Goal: Feedback & Contribution: Leave review/rating

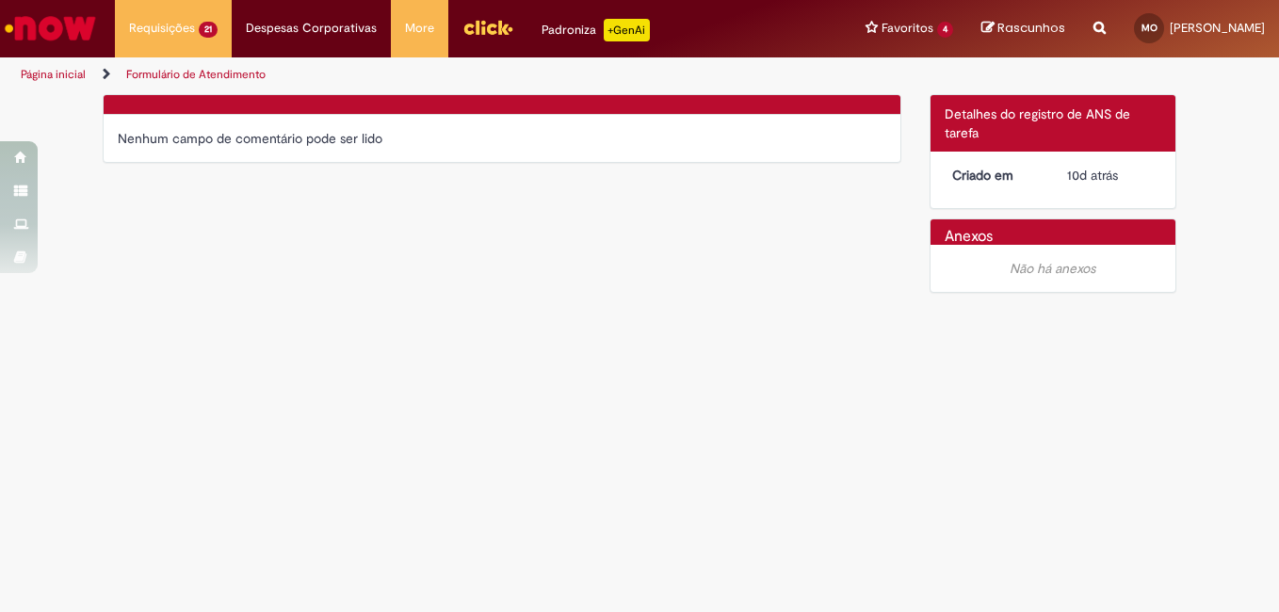
click at [564, 427] on main "Formulário de Atendimento Verificar Código de Barras Nenhum campo de comentário…" at bounding box center [639, 352] width 1279 height 519
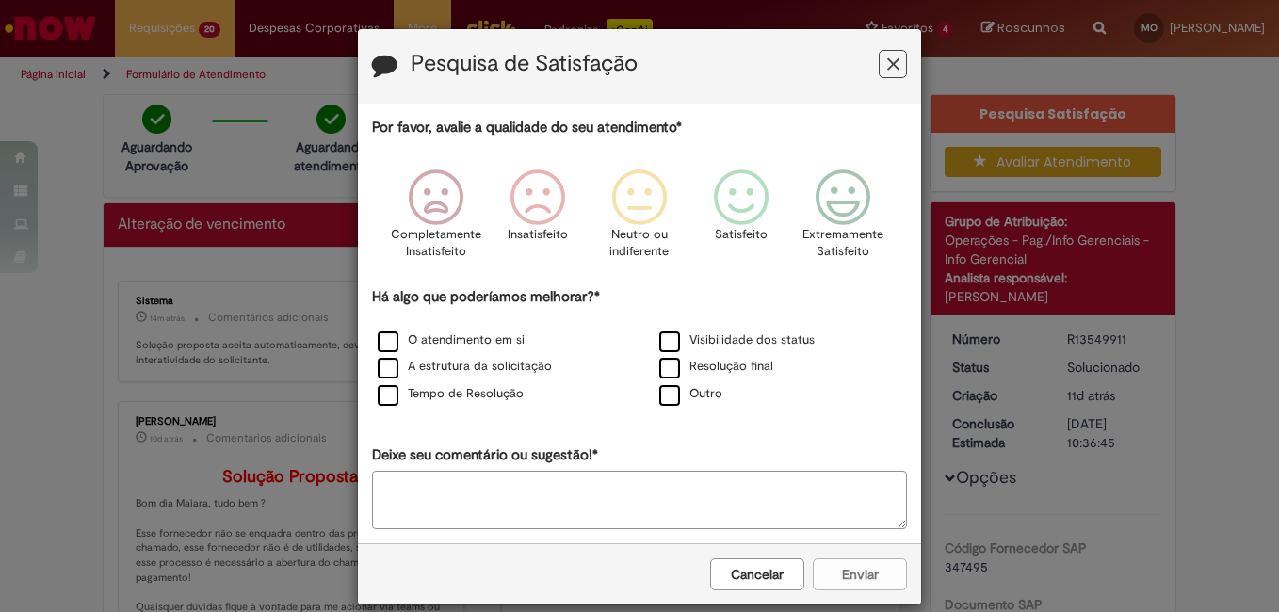
click at [889, 63] on icon "Feedback" at bounding box center [893, 65] width 12 height 20
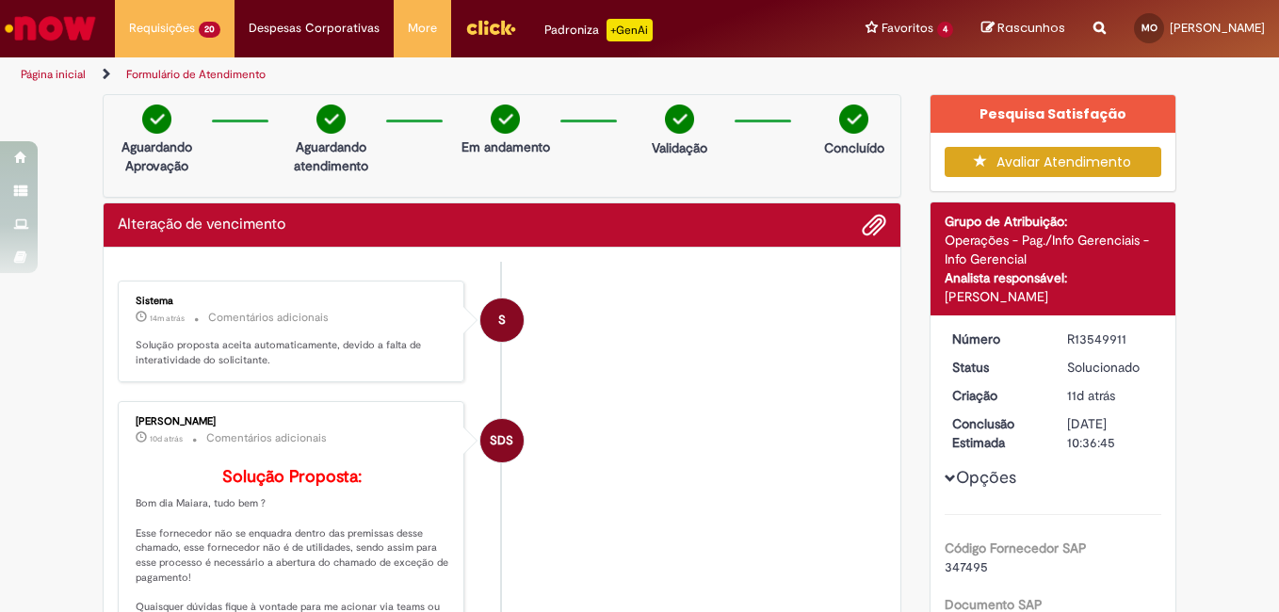
click at [1046, 169] on button "Avaliar Atendimento" at bounding box center [1053, 162] width 218 height 30
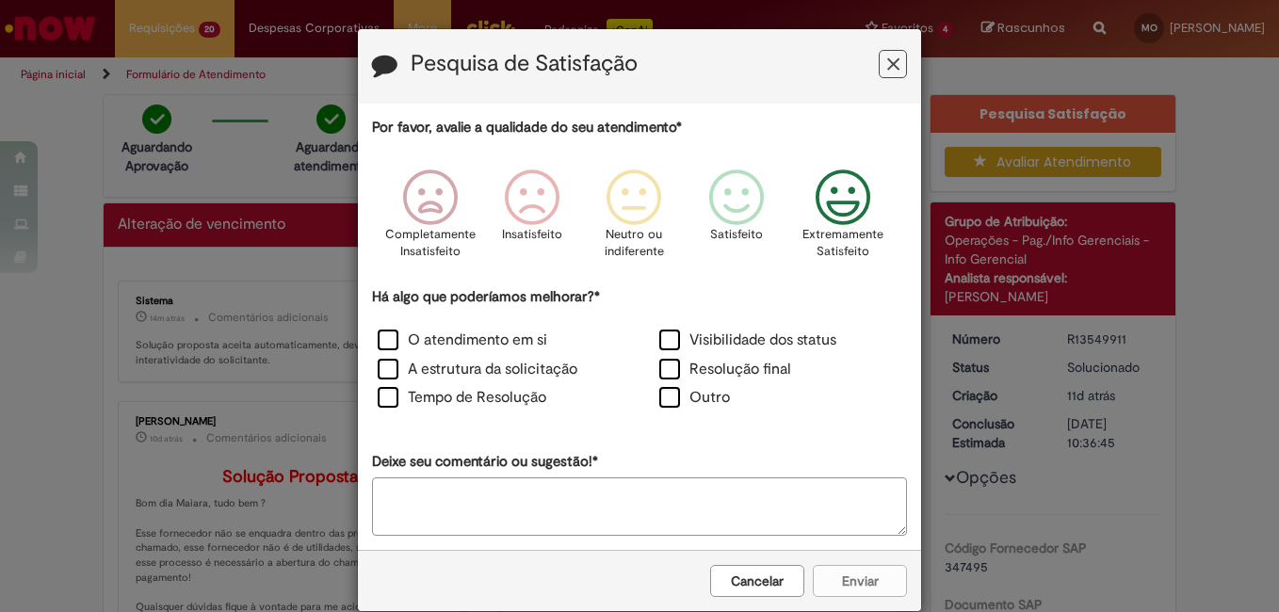
click at [852, 194] on icon "Feedback" at bounding box center [843, 197] width 71 height 56
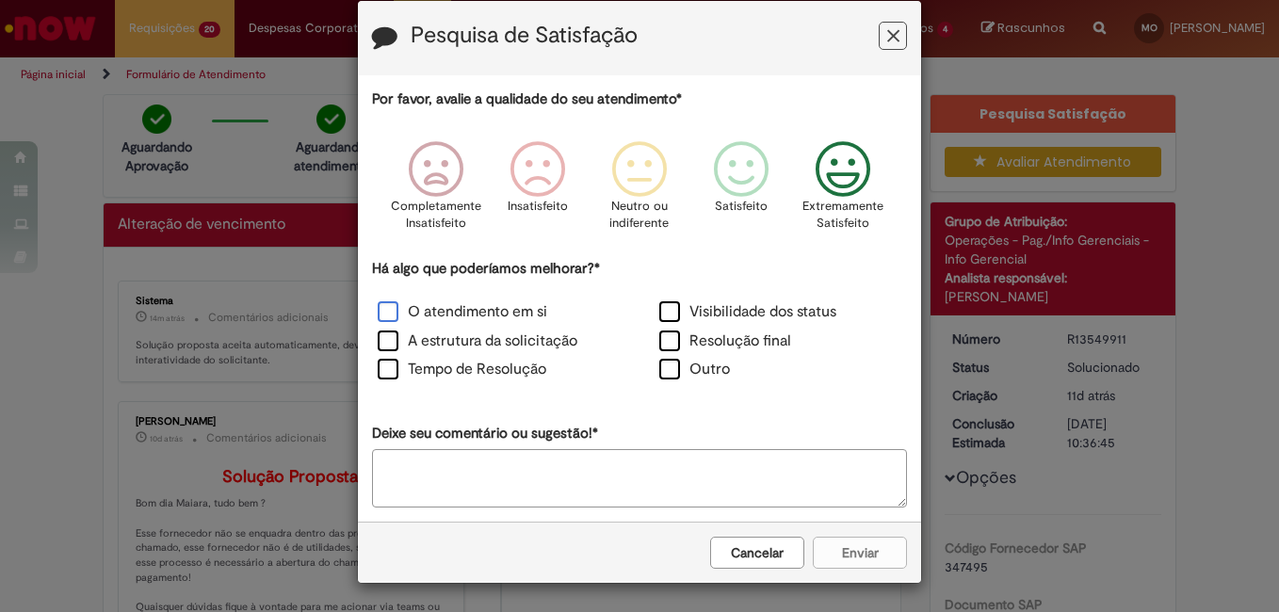
click at [378, 315] on label "O atendimento em si" at bounding box center [462, 312] width 169 height 22
click at [379, 335] on label "A estrutura da solicitação" at bounding box center [478, 341] width 200 height 22
click at [379, 358] on div "Tempo de Resolução" at bounding box center [499, 371] width 282 height 29
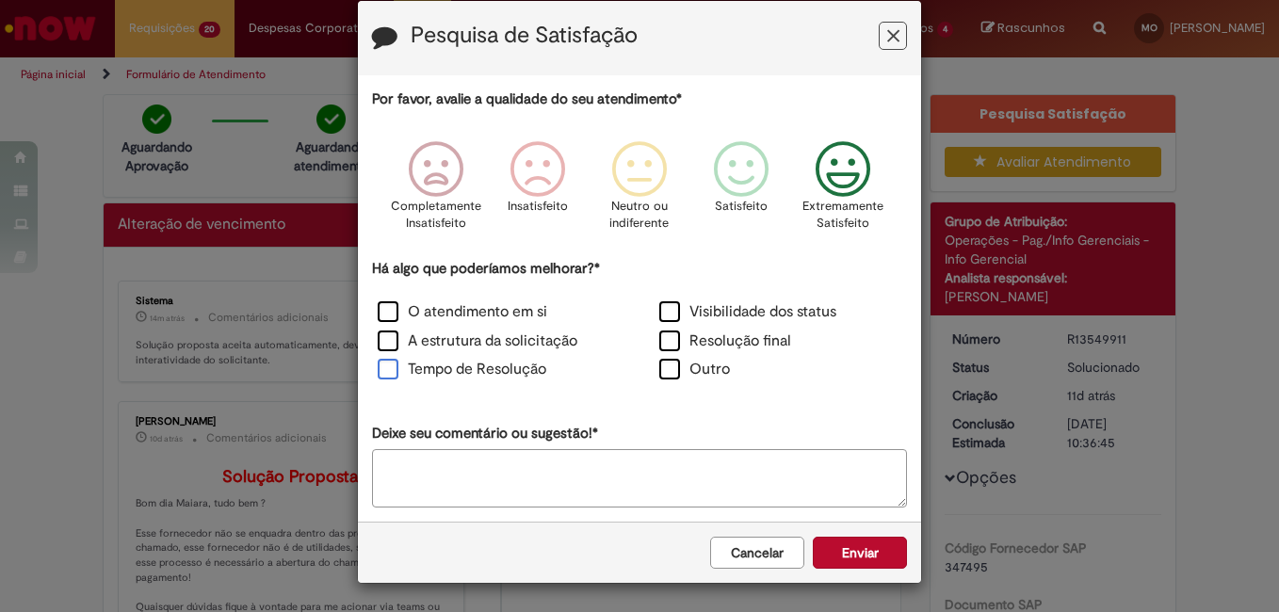
click at [389, 371] on label "Tempo de Resolução" at bounding box center [462, 370] width 169 height 22
click at [661, 311] on label "Visibilidade dos status" at bounding box center [747, 312] width 177 height 22
click at [666, 346] on label "Resolução final" at bounding box center [725, 341] width 132 height 22
click at [659, 374] on label "Outro" at bounding box center [694, 370] width 71 height 22
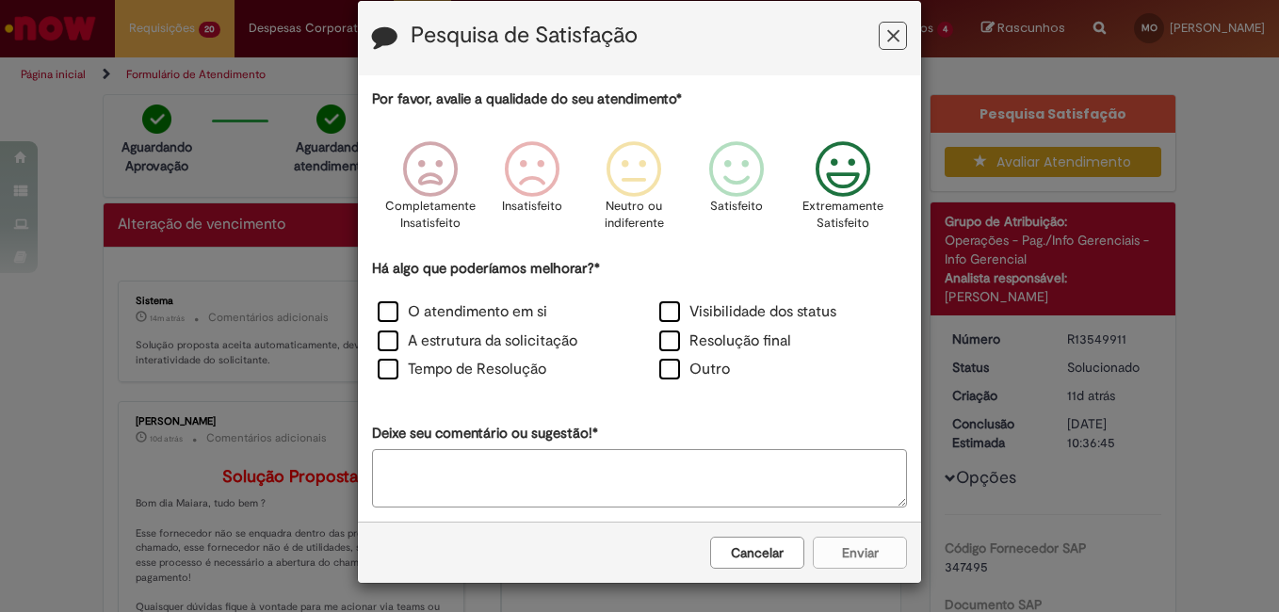
click at [845, 175] on icon "Feedback" at bounding box center [843, 169] width 71 height 56
click at [823, 480] on textarea "Deixe seu comentário ou sugestão!*" at bounding box center [639, 478] width 535 height 58
type textarea "********"
click at [882, 551] on button "Enviar" at bounding box center [860, 553] width 94 height 32
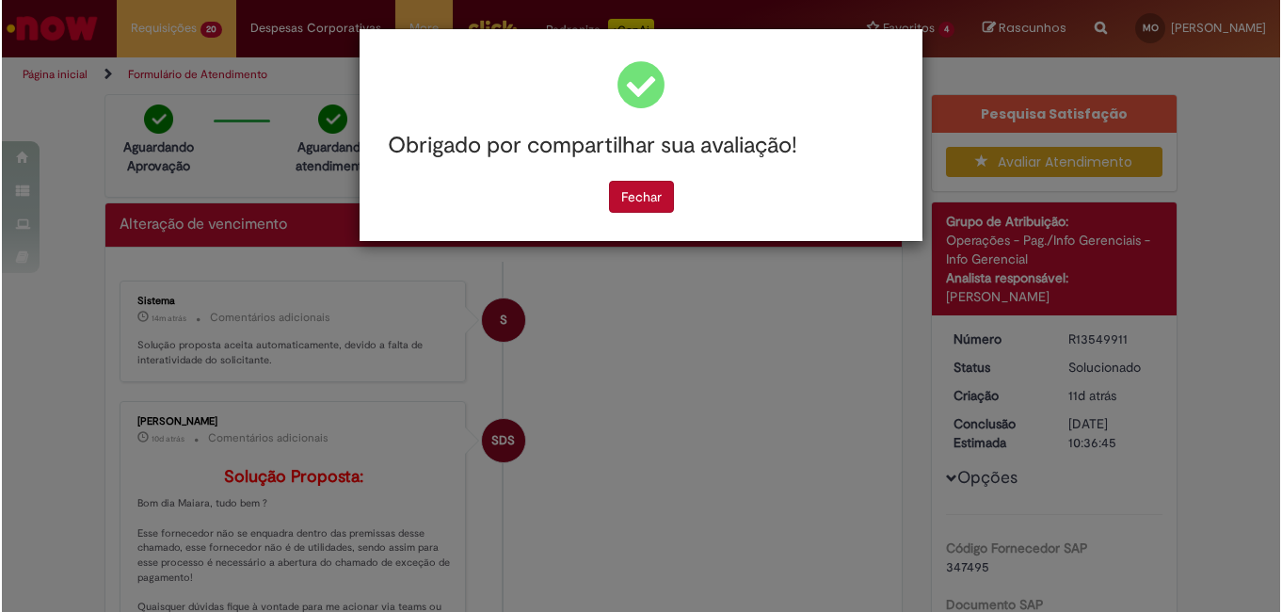
scroll to position [0, 0]
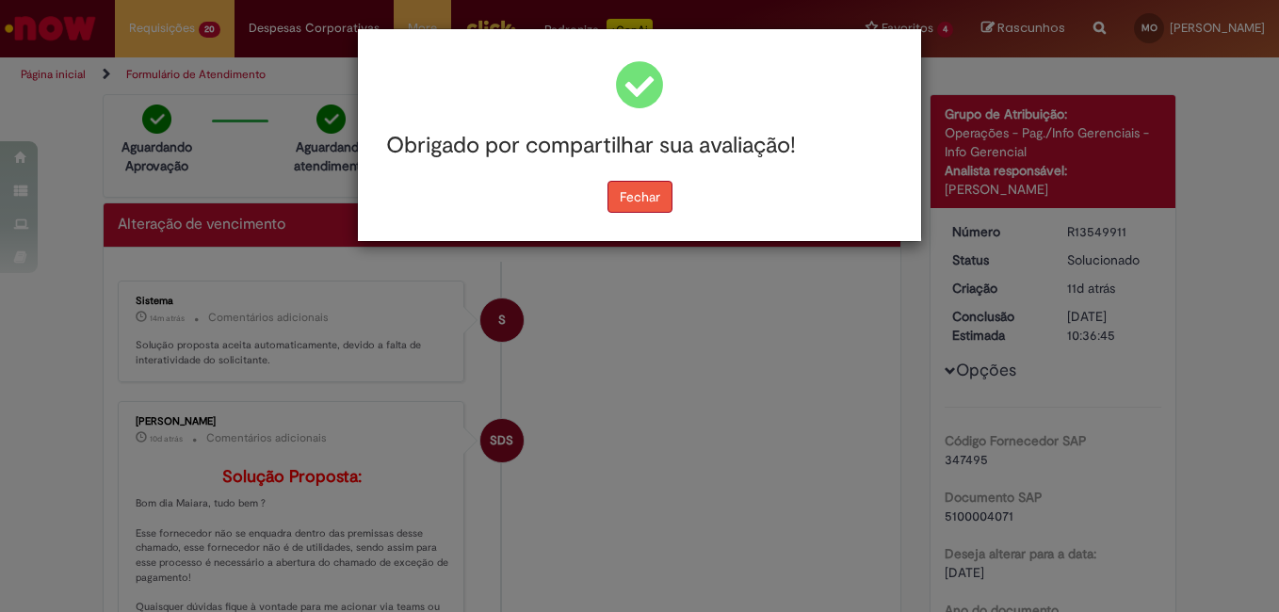
click at [650, 207] on button "Fechar" at bounding box center [639, 197] width 65 height 32
